Goal: Task Accomplishment & Management: Manage account settings

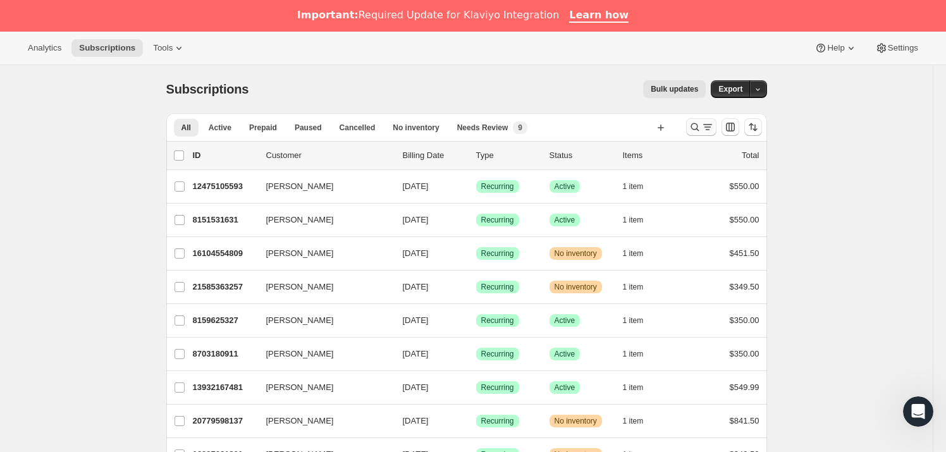
click at [689, 122] on button "Search and filter results" at bounding box center [701, 127] width 30 height 18
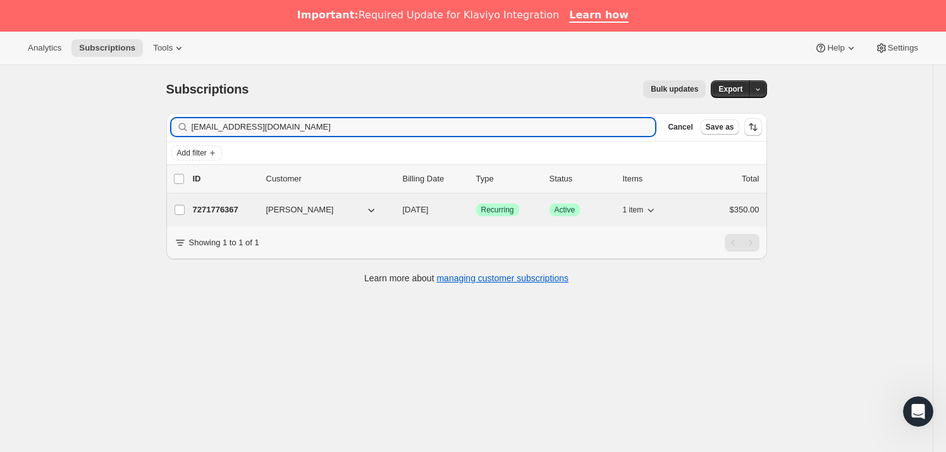
type input "[EMAIL_ADDRESS][DOMAIN_NAME]"
click at [262, 208] on div "7271776367 [PERSON_NAME] [DATE] Success Recurring Success Active 1 item $350.00" at bounding box center [476, 210] width 567 height 18
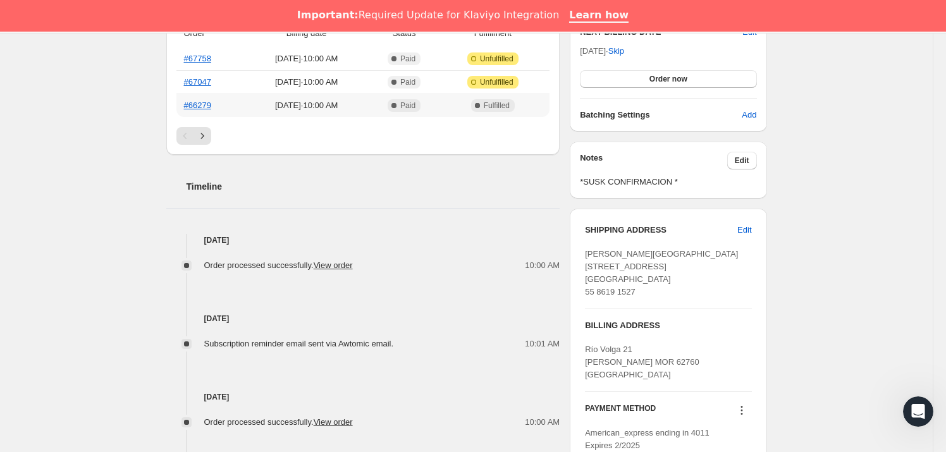
scroll to position [383, 0]
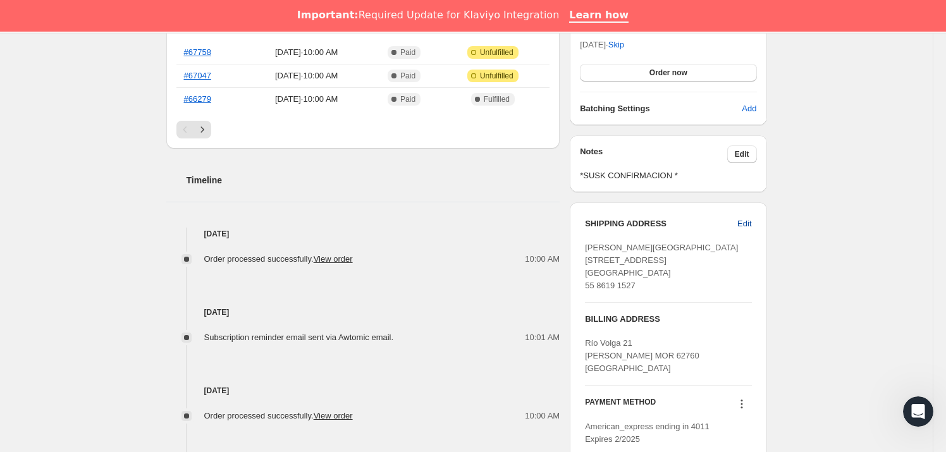
click at [742, 229] on button "Edit" at bounding box center [744, 224] width 29 height 20
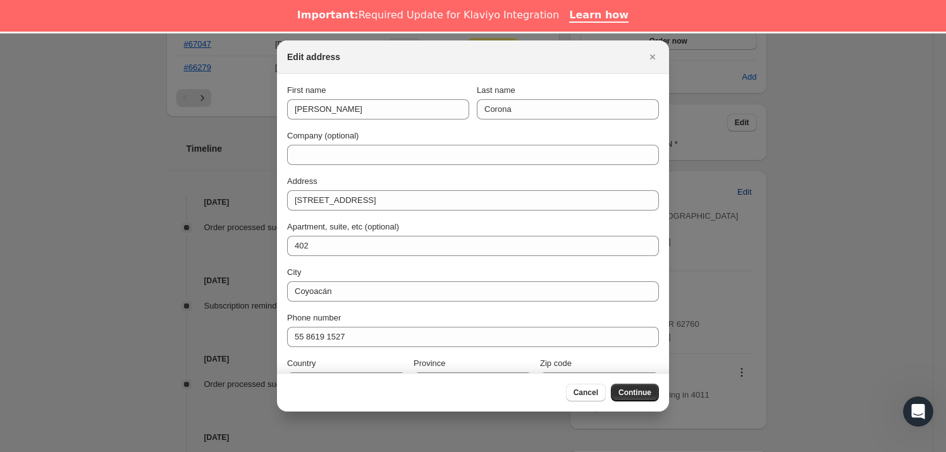
scroll to position [32, 0]
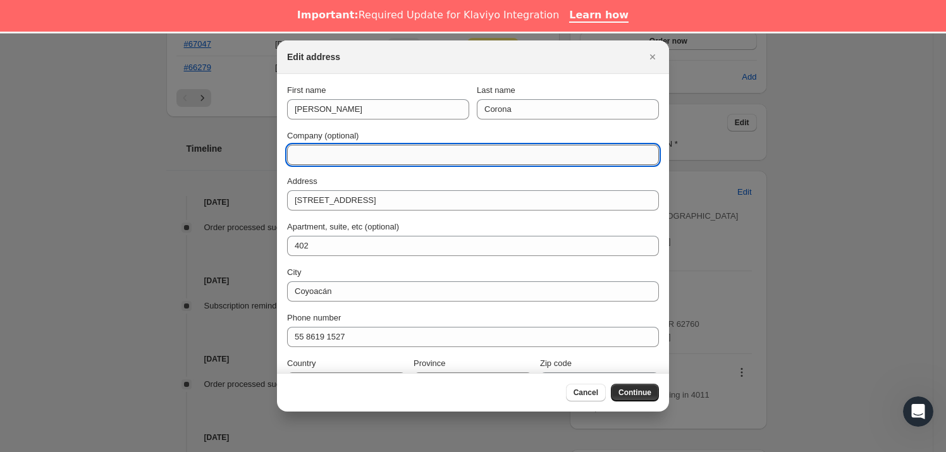
click at [384, 152] on input "Company (optional)" at bounding box center [473, 155] width 372 height 20
type input "DIRECCION 2025"
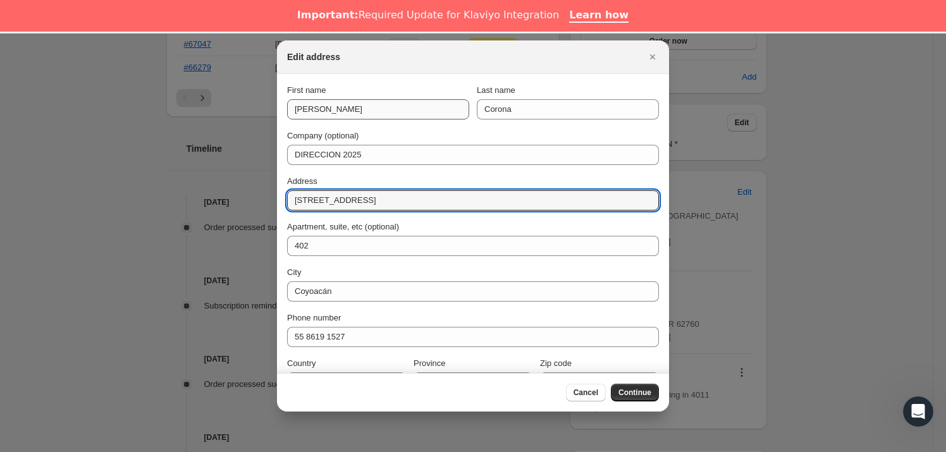
drag, startPoint x: 352, startPoint y: 202, endPoint x: 398, endPoint y: 113, distance: 100.7
click at [411, 195] on input "[STREET_ADDRESS]" at bounding box center [473, 200] width 372 height 20
drag, startPoint x: 383, startPoint y: 199, endPoint x: 265, endPoint y: 201, distance: 117.6
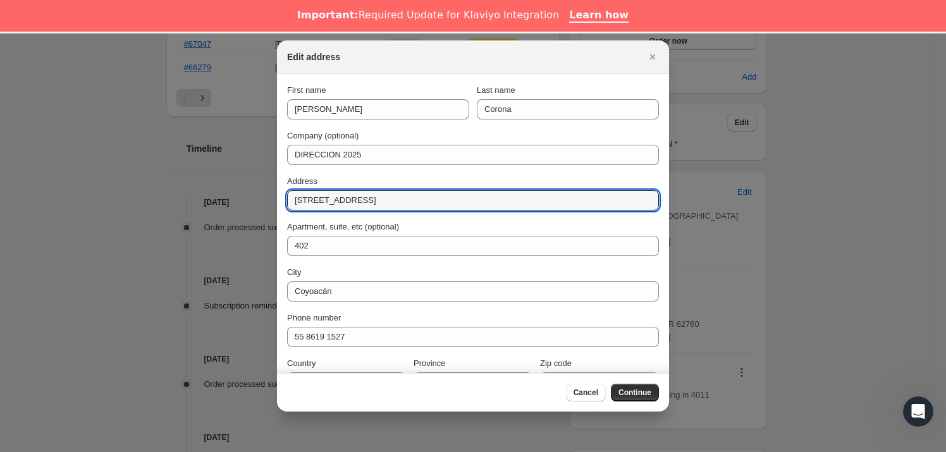
paste input "[PERSON_NAME] 144"
type input "[PERSON_NAME] 144"
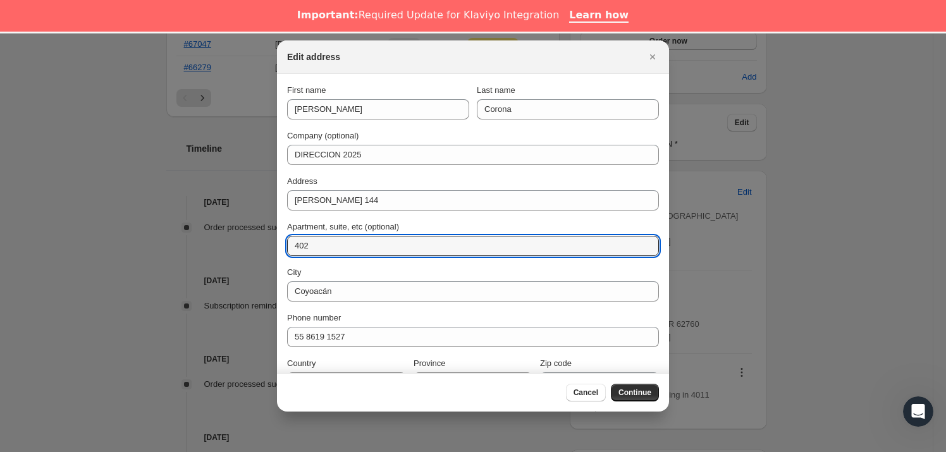
drag, startPoint x: 373, startPoint y: 247, endPoint x: 280, endPoint y: 248, distance: 93.0
click at [280, 248] on section "First name [PERSON_NAME] Last name Corona Company (optional) DIRECCION 2025 Add…" at bounding box center [473, 238] width 392 height 329
paste input "INT C503"
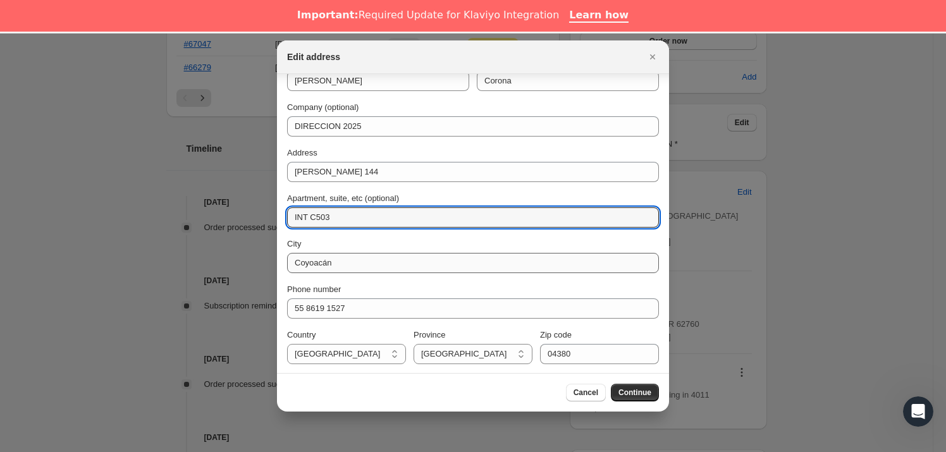
type input "INT C503"
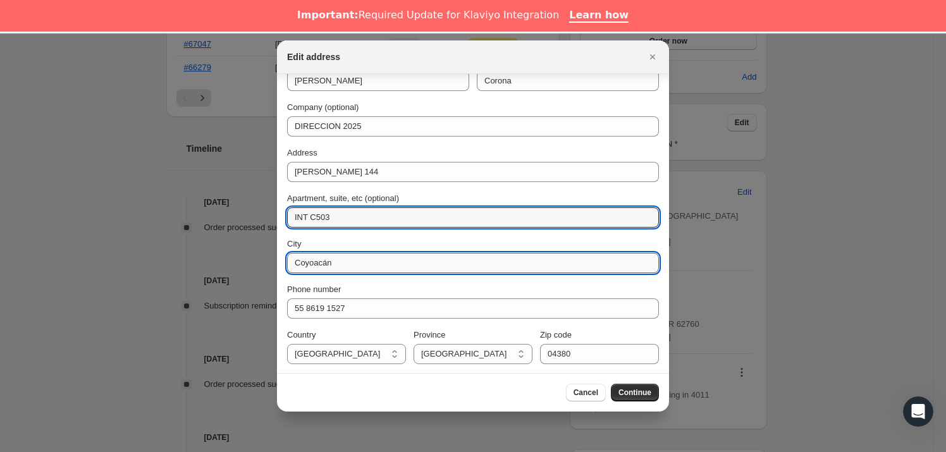
click at [348, 265] on input "Coyoacán" at bounding box center [473, 263] width 372 height 20
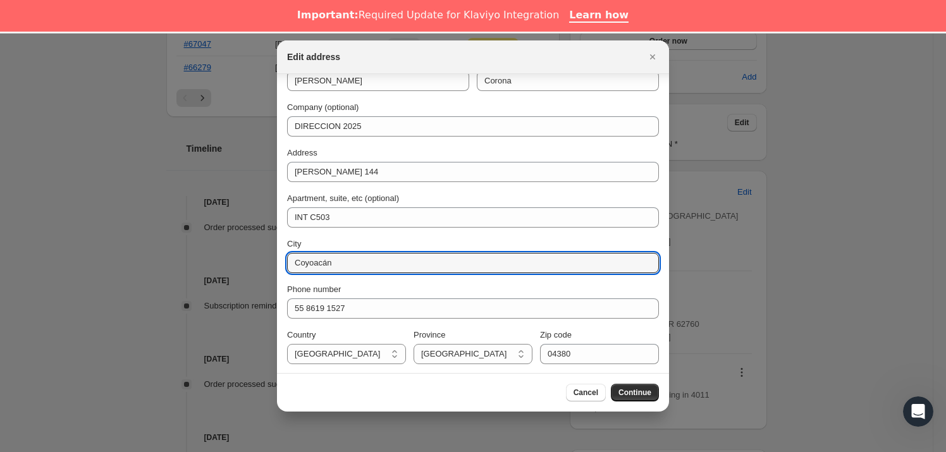
drag, startPoint x: 343, startPoint y: 261, endPoint x: 264, endPoint y: 261, distance: 79.7
drag, startPoint x: 399, startPoint y: 262, endPoint x: 272, endPoint y: 267, distance: 127.2
type input "CDMX"
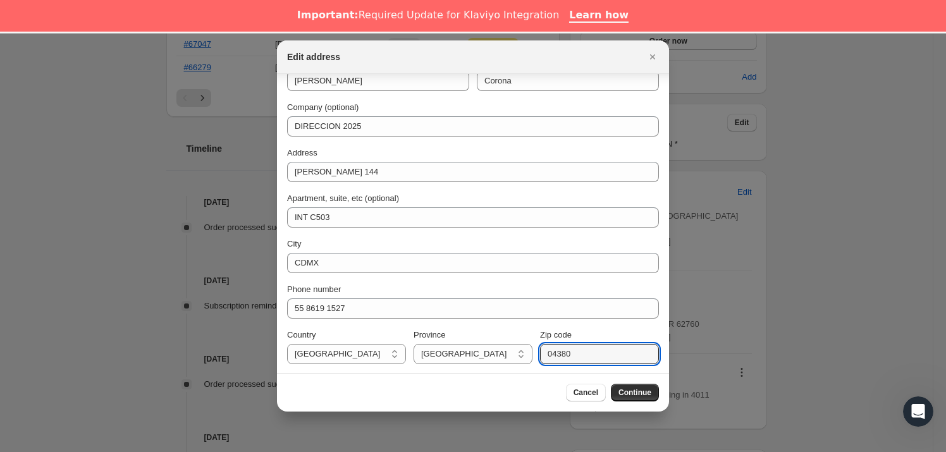
drag, startPoint x: 610, startPoint y: 360, endPoint x: 534, endPoint y: 360, distance: 75.9
click at [534, 360] on div "Country [GEOGRAPHIC_DATA] [GEOGRAPHIC_DATA] [GEOGRAPHIC_DATA] [GEOGRAPHIC_DATA]…" at bounding box center [473, 346] width 372 height 35
type input "03630"
click at [641, 391] on span "Continue" at bounding box center [634, 393] width 33 height 10
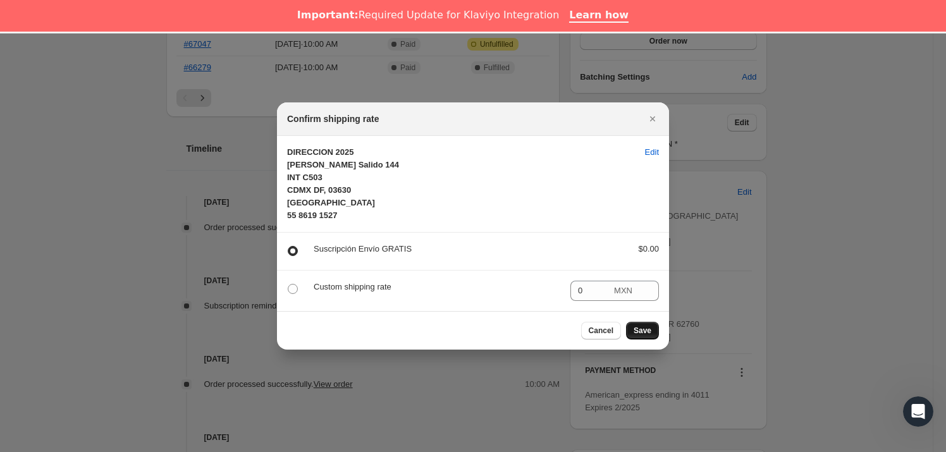
click at [646, 332] on span "Save" at bounding box center [643, 331] width 18 height 10
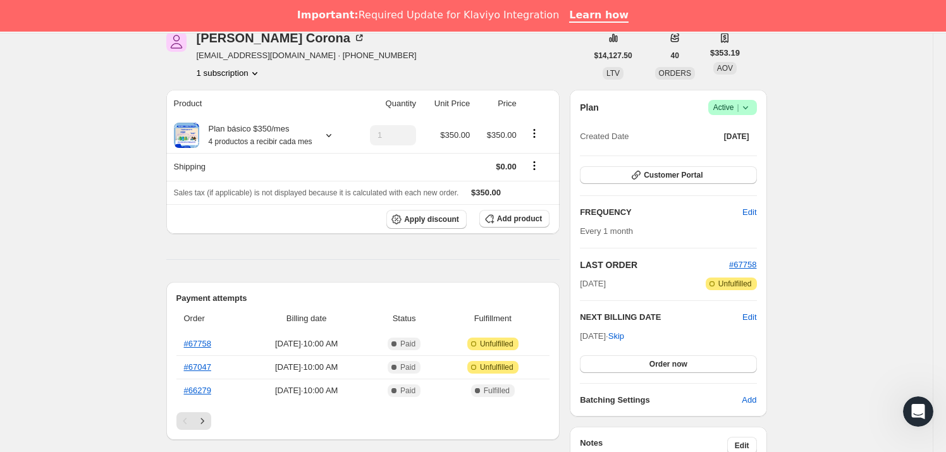
scroll to position [383, 0]
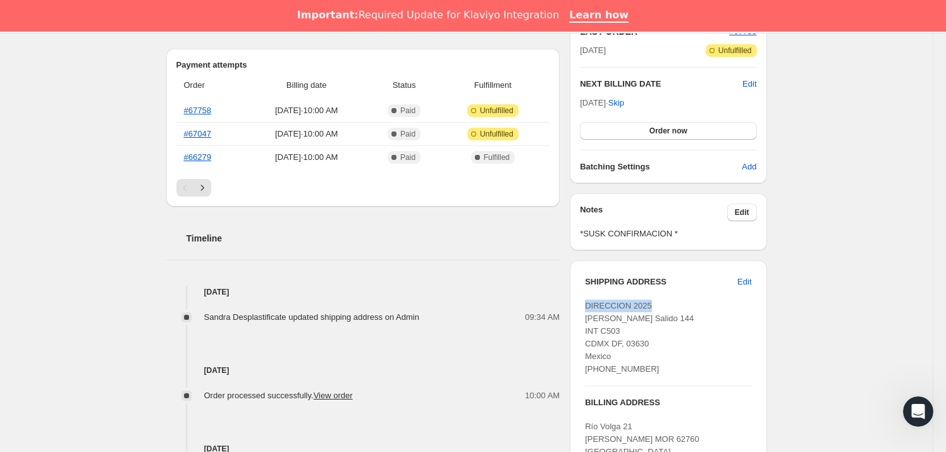
drag, startPoint x: 649, startPoint y: 302, endPoint x: 577, endPoint y: 304, distance: 71.5
click at [577, 304] on div "SHIPPING ADDRESS Edit DIRECCION 2025 [PERSON_NAME] Salido 144 INT C503 CDMX DF,…" at bounding box center [668, 403] width 197 height 284
copy span "DIRECCION 2025"
drag, startPoint x: 683, startPoint y: 332, endPoint x: 568, endPoint y: 334, distance: 115.1
click at [568, 334] on div "[PERSON_NAME] [EMAIL_ADDRESS][DOMAIN_NAME] · [PHONE_NUMBER] 1 subscription $14,…" at bounding box center [461, 227] width 611 height 899
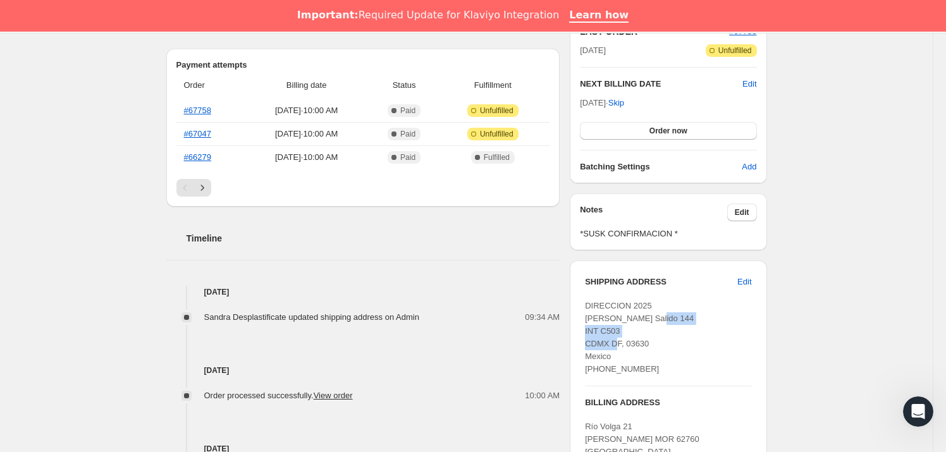
copy span "[PERSON_NAME] 144"
drag, startPoint x: 640, startPoint y: 343, endPoint x: 580, endPoint y: 343, distance: 59.4
click at [580, 343] on div "SHIPPING ADDRESS Edit DIRECCION 2025 [PERSON_NAME] Salido 144 INT C503 CDMX DF,…" at bounding box center [668, 403] width 197 height 284
copy span "INT C503"
